Goal: Check status: Check status

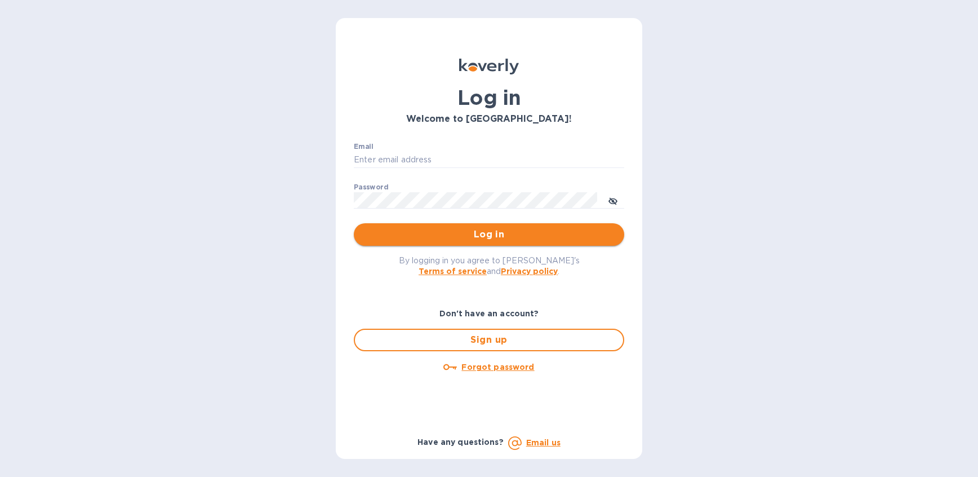
type input "gene@babylonstoren.com"
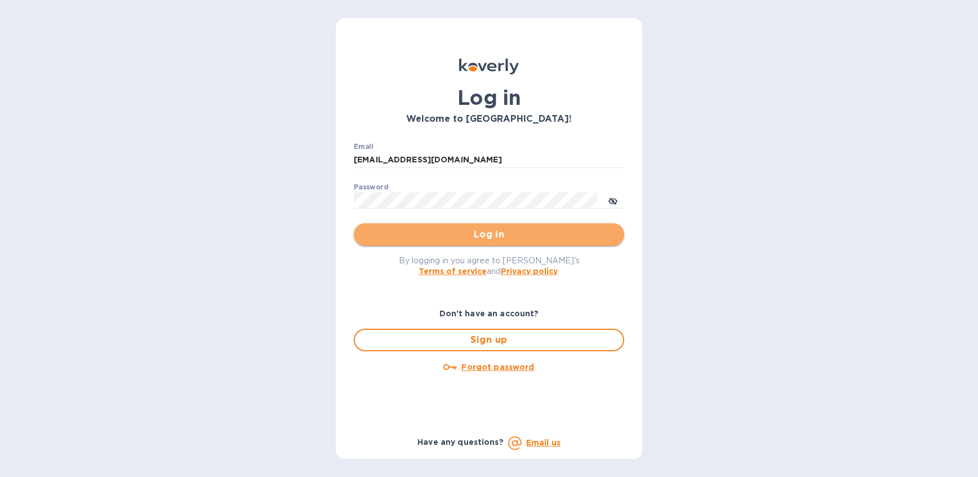
click at [478, 230] on span "Log in" at bounding box center [489, 235] width 252 height 14
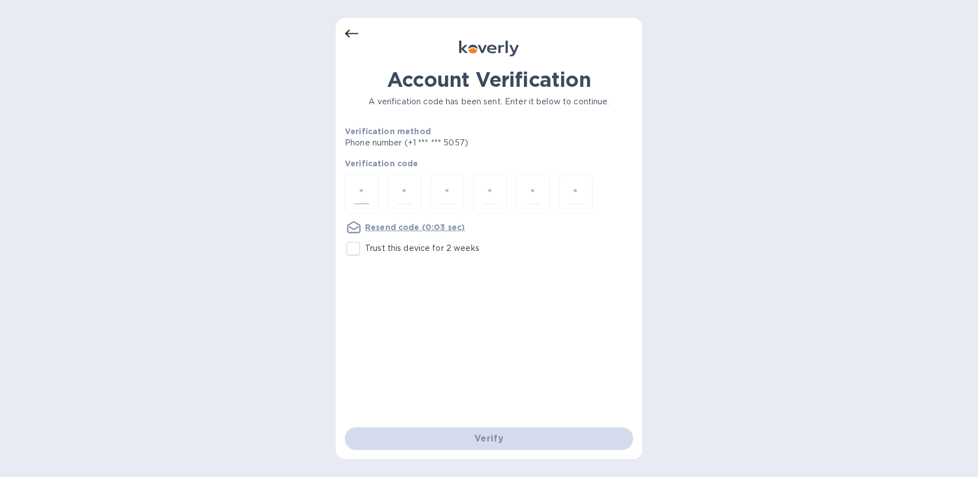
click at [349, 199] on div at bounding box center [362, 193] width 34 height 40
type input "5"
type input "8"
type input "3"
type input "7"
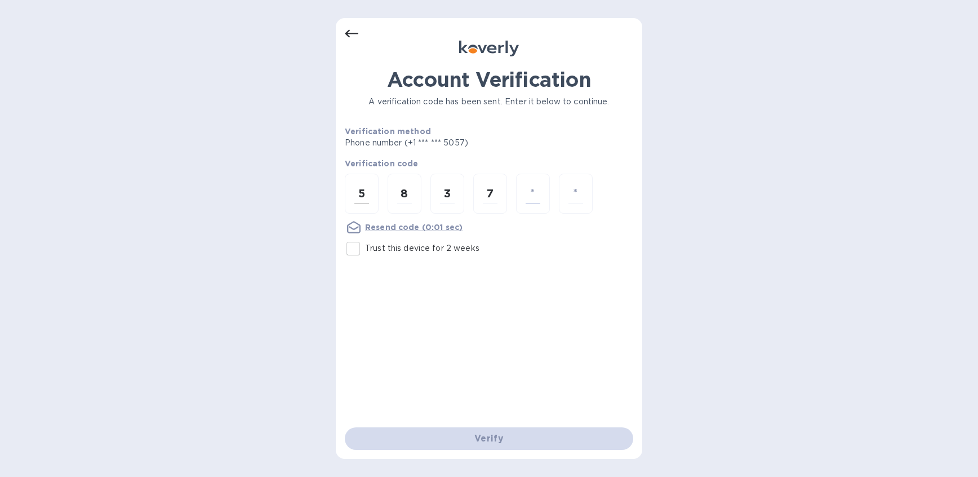
type input "7"
type input "5"
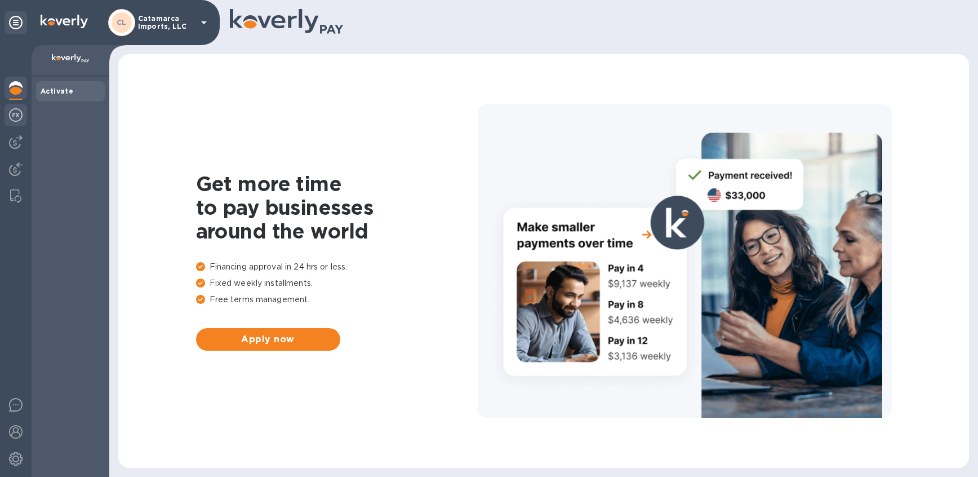
click at [16, 114] on img at bounding box center [16, 115] width 14 height 14
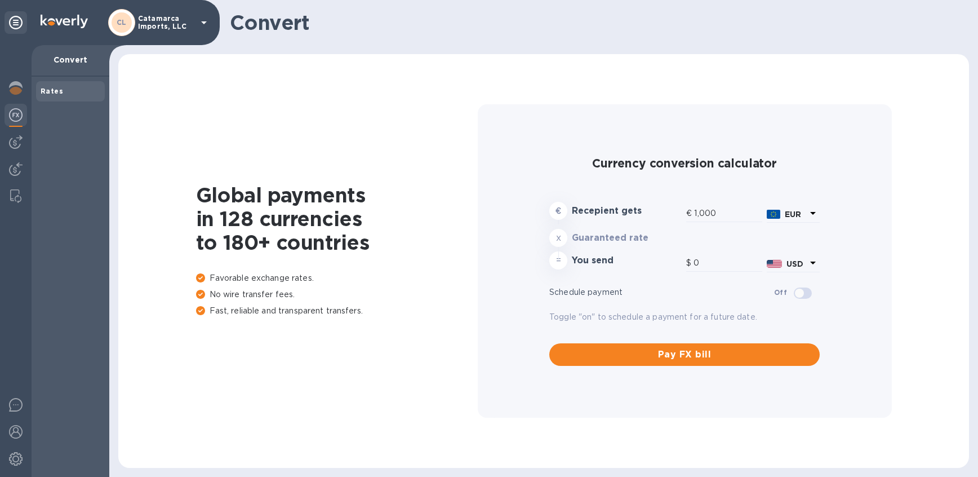
type input "1,173.86"
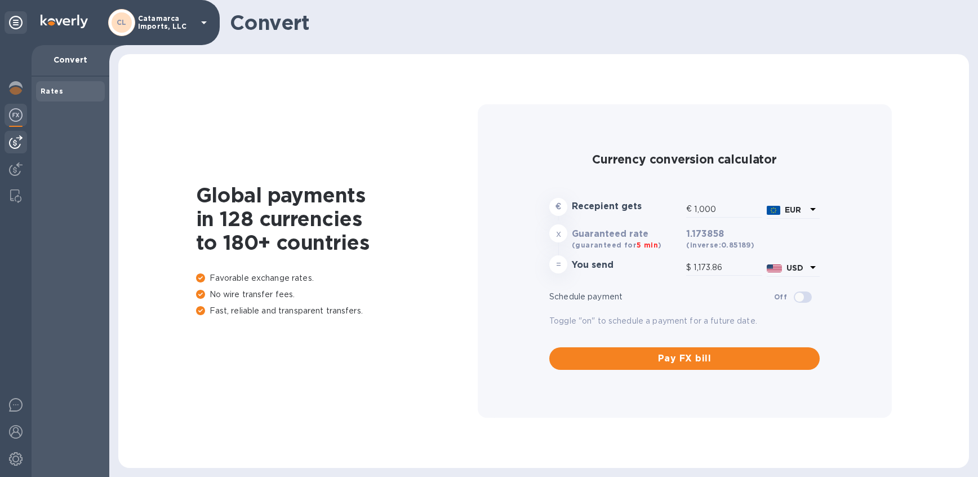
click at [7, 140] on div at bounding box center [16, 142] width 23 height 23
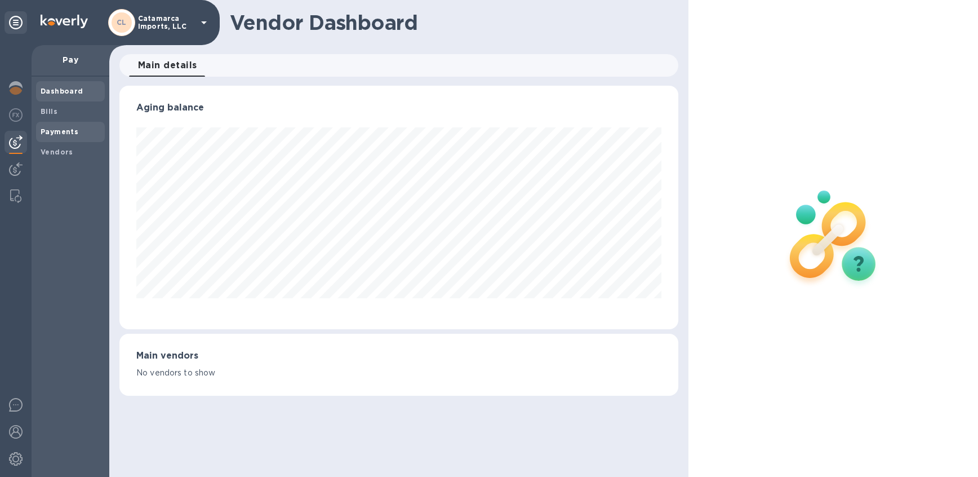
scroll to position [243, 559]
click at [61, 127] on b "Payments" at bounding box center [60, 131] width 38 height 8
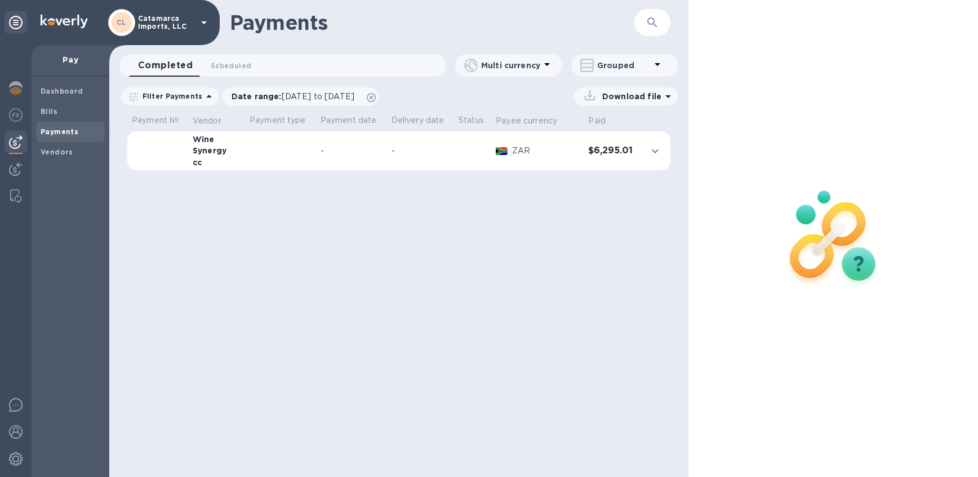
click at [251, 145] on td at bounding box center [280, 150] width 71 height 39
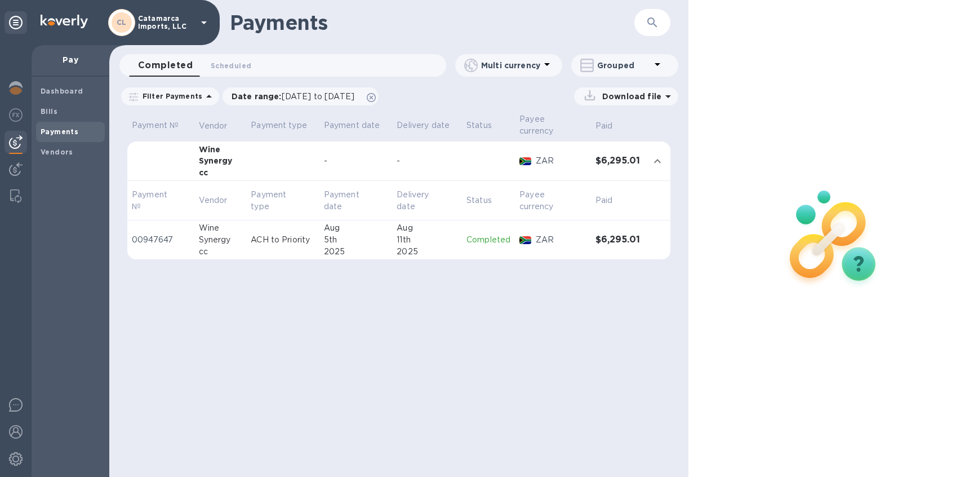
click at [538, 163] on p "ZAR" at bounding box center [561, 161] width 51 height 12
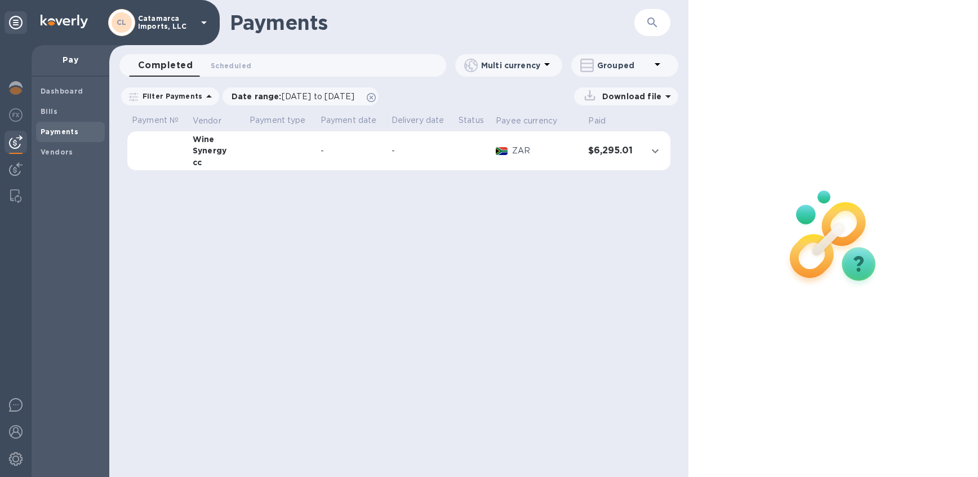
click at [517, 145] on p "ZAR" at bounding box center [545, 151] width 67 height 12
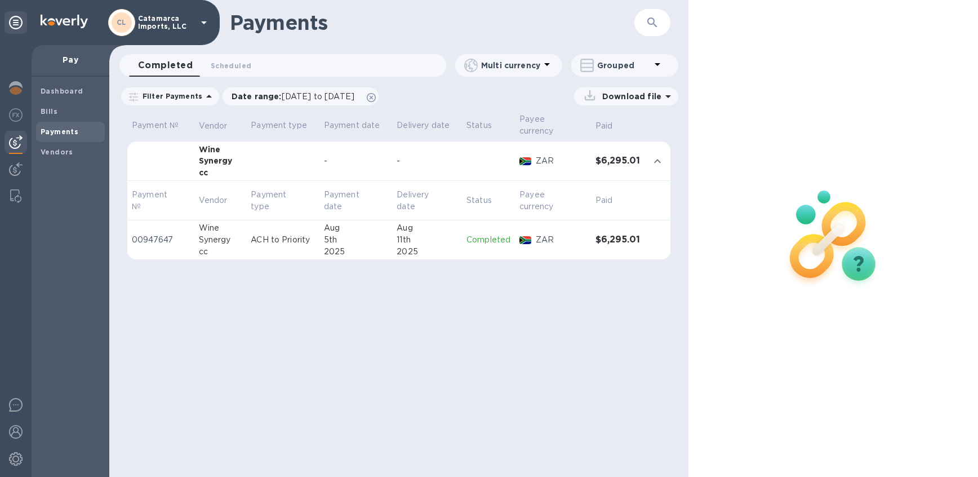
click at [170, 237] on p "00947647" at bounding box center [161, 240] width 58 height 12
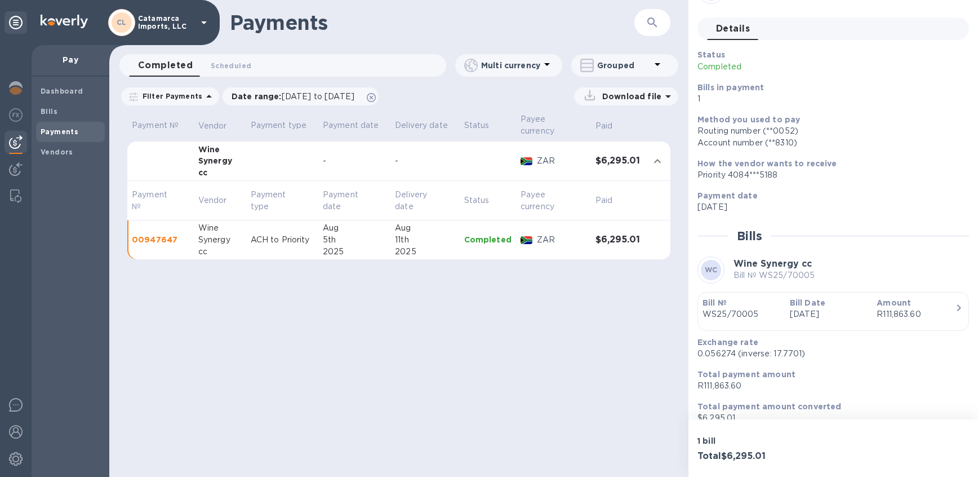
scroll to position [46, 0]
